Goal: Navigation & Orientation: Find specific page/section

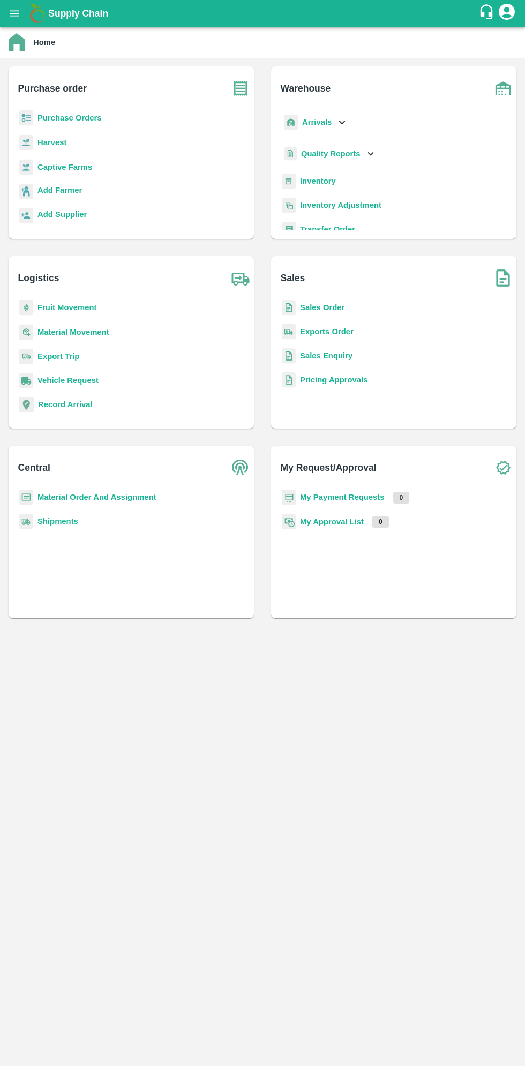
click at [14, 13] on icon "open drawer" at bounding box center [14, 13] width 9 height 6
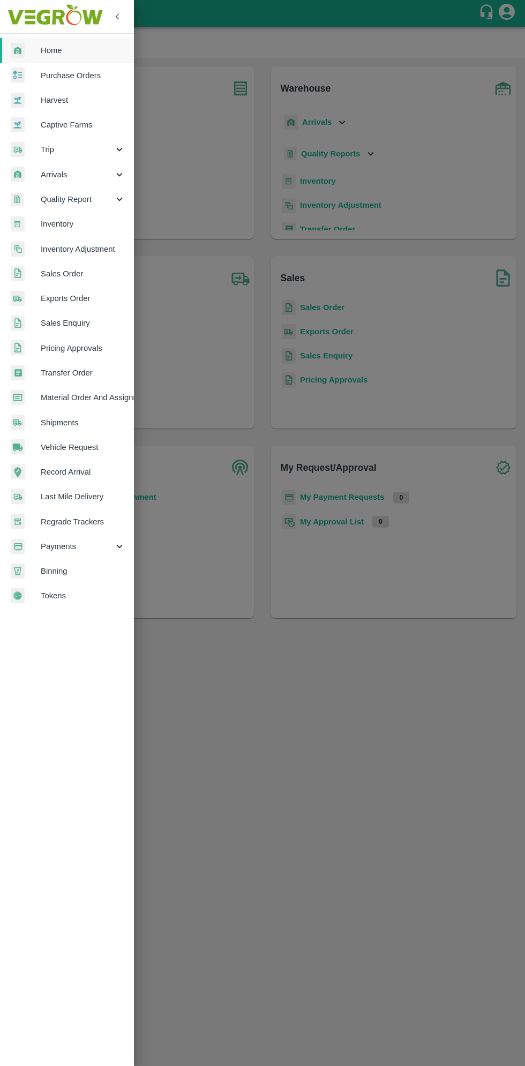
click at [54, 173] on span "Arrivals" at bounding box center [77, 175] width 73 height 12
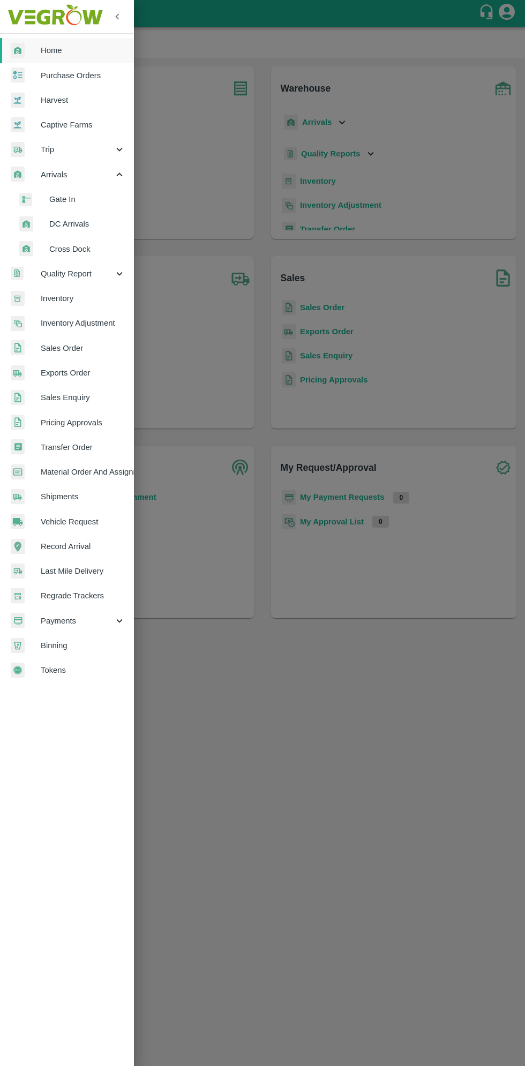
click at [61, 224] on span "DC Arrivals" at bounding box center [87, 224] width 76 height 12
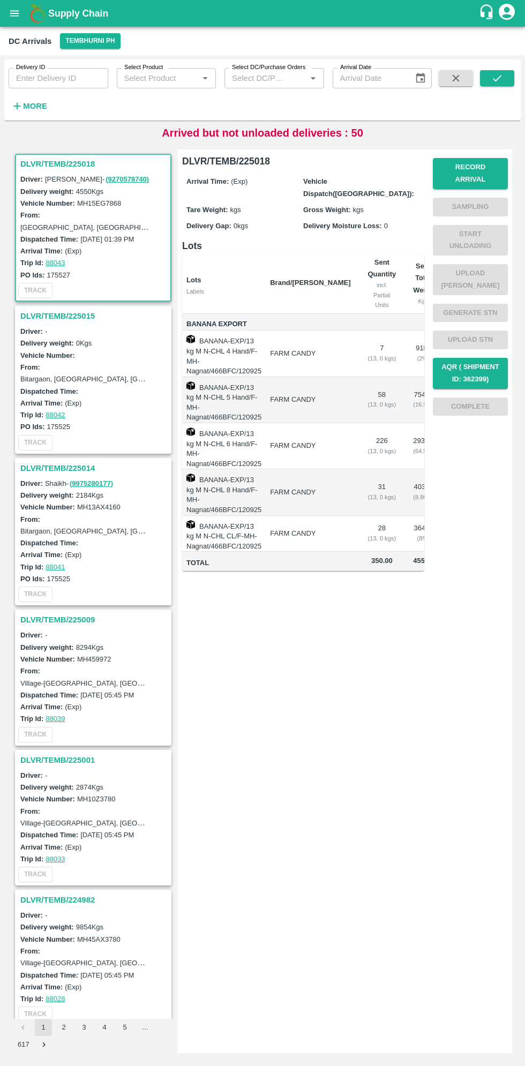
click at [369, 144] on div "DLVR/TEMB/225018 Driver: [PERSON_NAME] - ( 9270578740 ) Delivery weight: 4550 K…" at bounding box center [262, 601] width 516 height 921
